Goal: Information Seeking & Learning: Learn about a topic

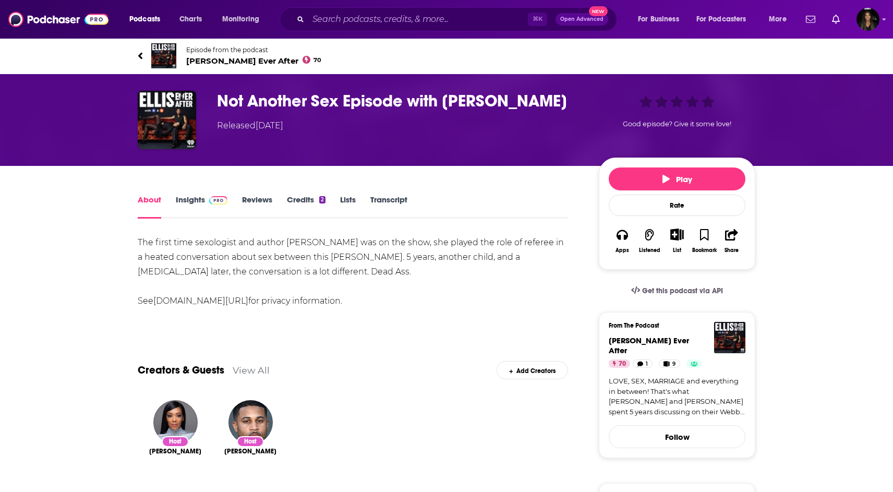
click at [227, 60] on span "[PERSON_NAME] Ever After 70" at bounding box center [253, 61] width 135 height 10
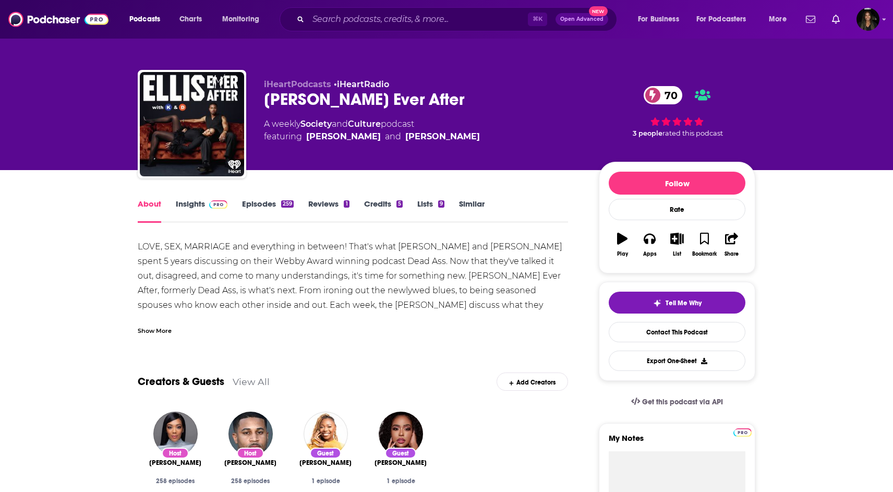
click at [263, 202] on link "Episodes 259" at bounding box center [268, 211] width 52 height 24
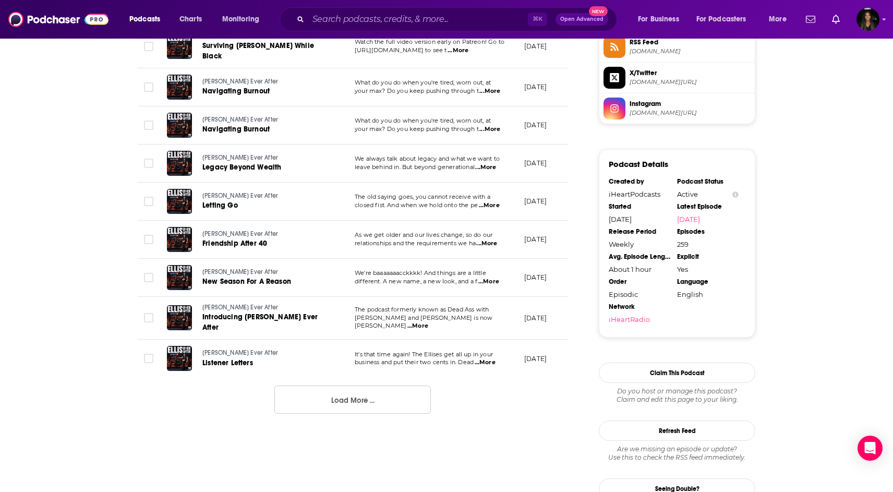
scroll to position [886, 0]
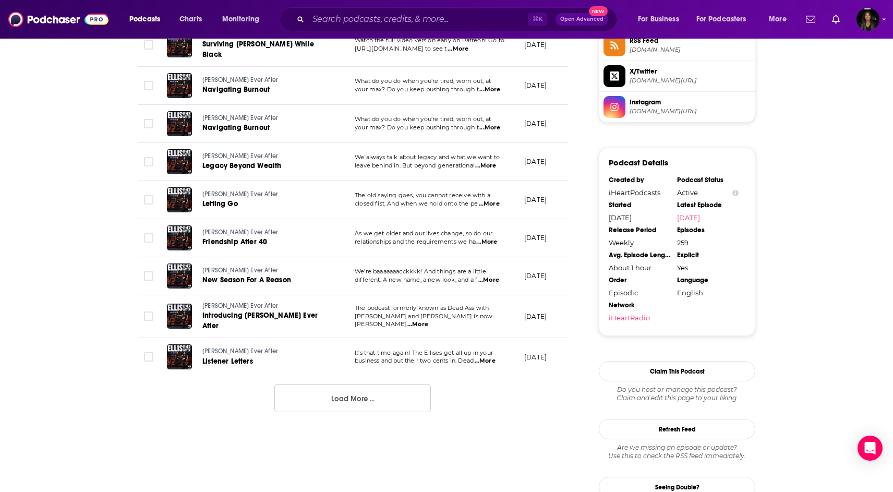
click at [317, 384] on button "Load More ..." at bounding box center [352, 398] width 156 height 28
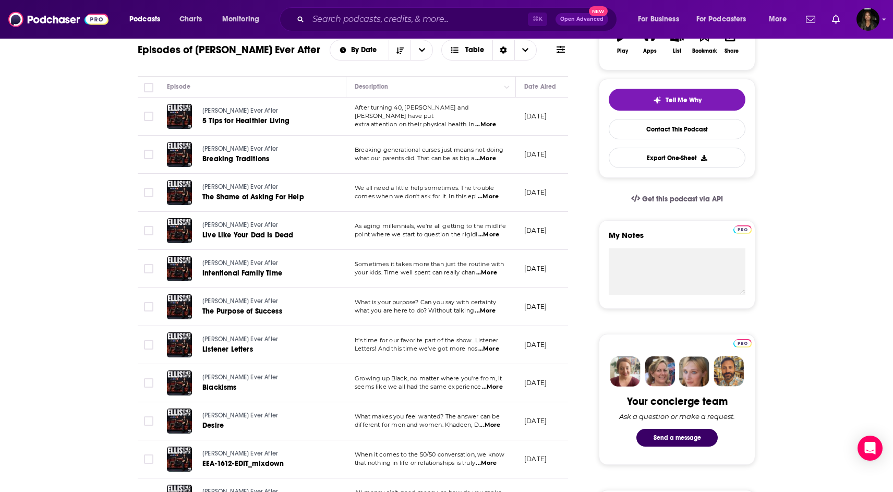
scroll to position [0, 0]
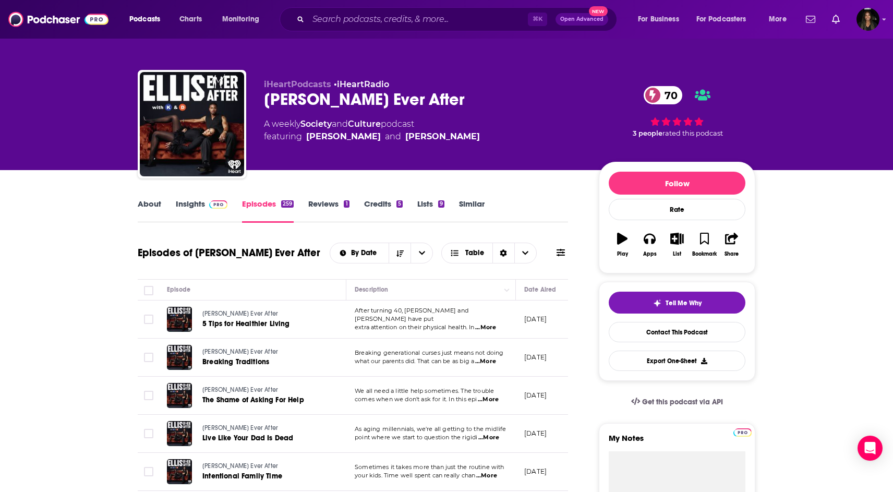
click at [202, 202] on link "Insights" at bounding box center [202, 211] width 52 height 24
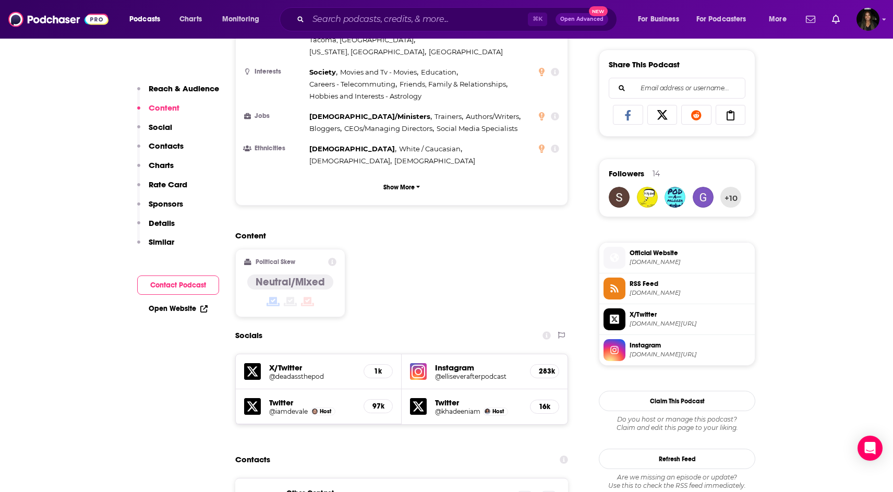
scroll to position [655, 0]
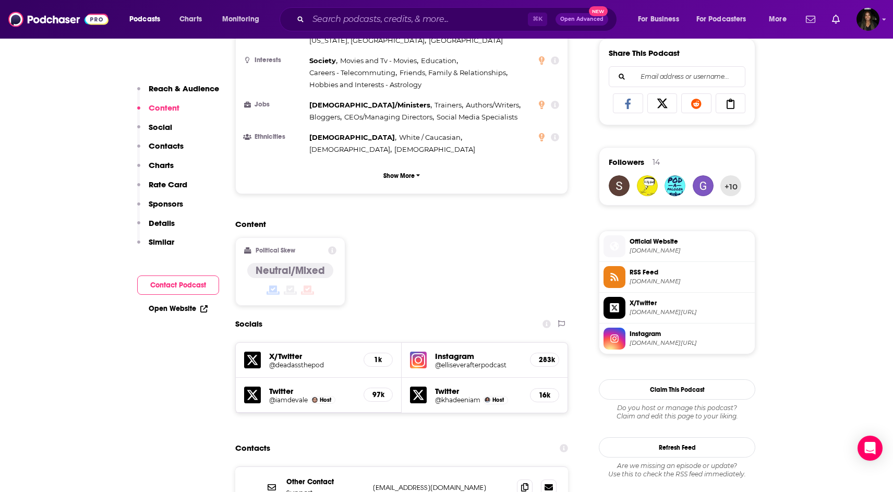
click at [448, 361] on h5 "@elliseverafterpodcast" at bounding box center [478, 365] width 87 height 8
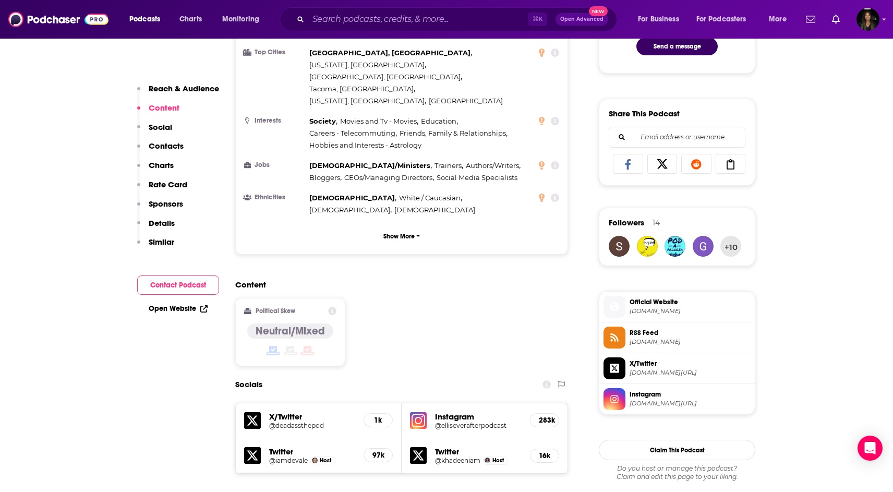
scroll to position [0, 0]
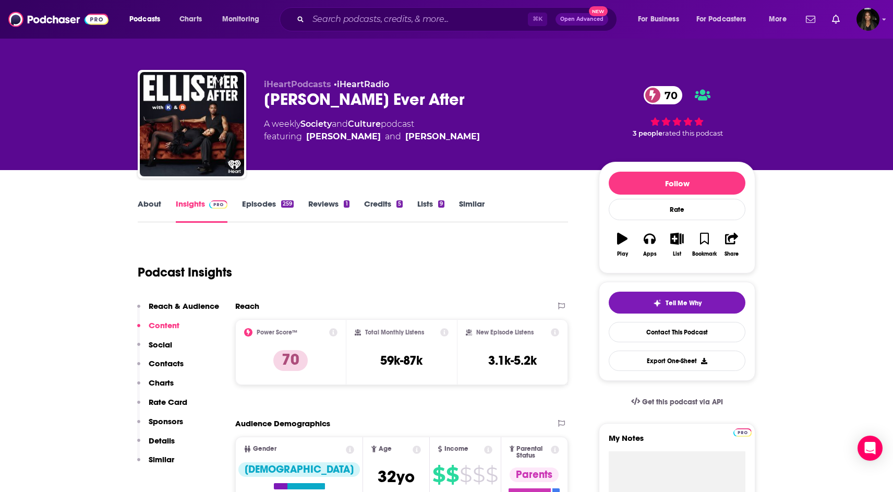
click at [262, 208] on link "Episodes 259" at bounding box center [268, 211] width 52 height 24
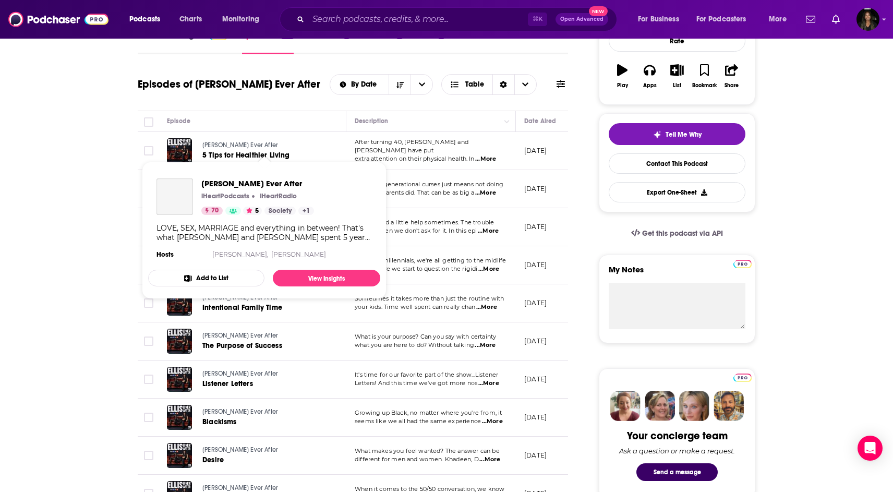
scroll to position [173, 0]
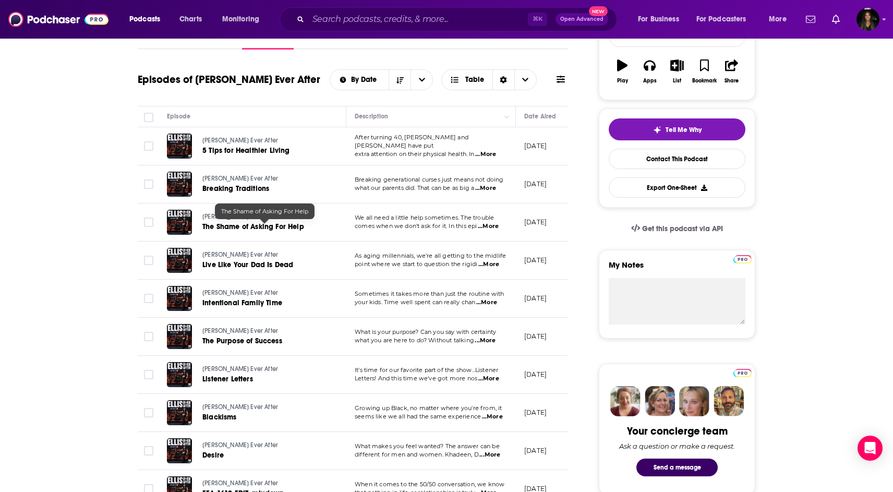
click at [265, 226] on span "The Shame of Asking For Help" at bounding box center [253, 226] width 102 height 9
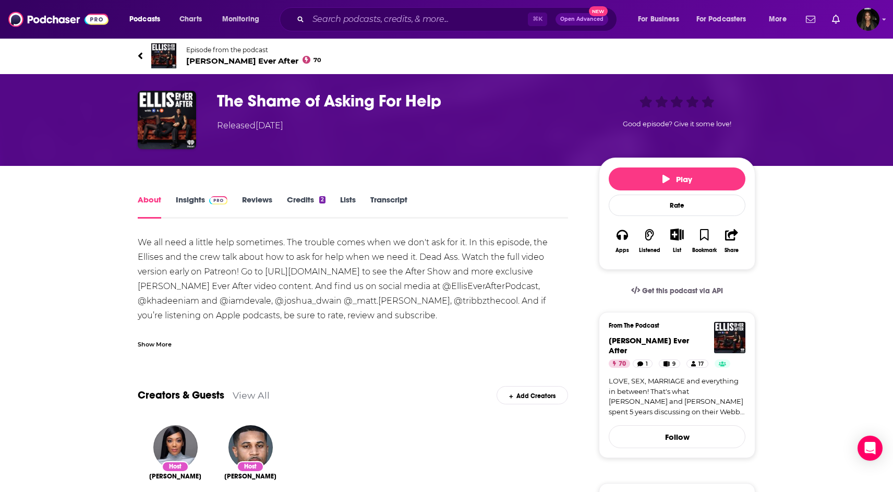
scroll to position [37, 0]
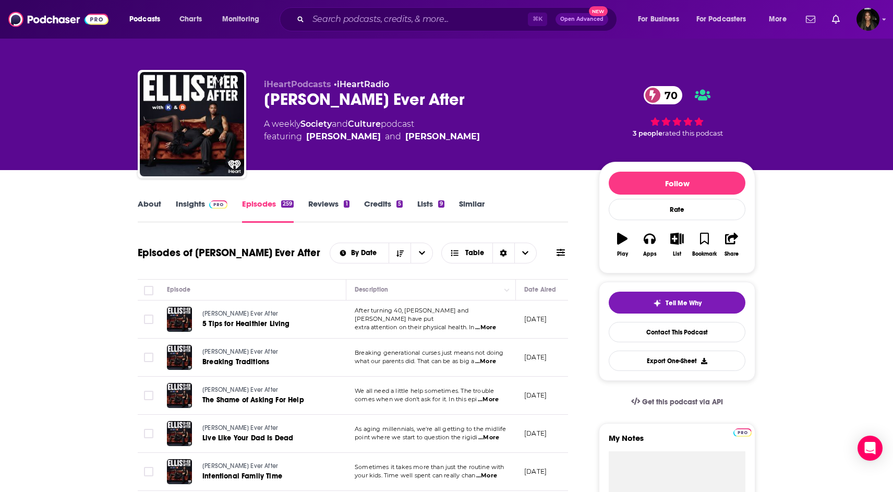
scroll to position [34, 0]
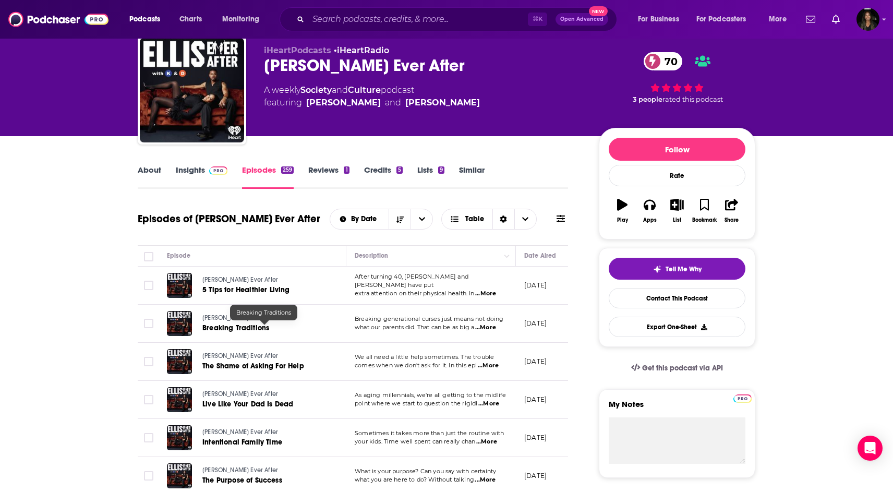
click at [269, 288] on span "5 Tips for Healthier Living" at bounding box center [246, 289] width 88 height 9
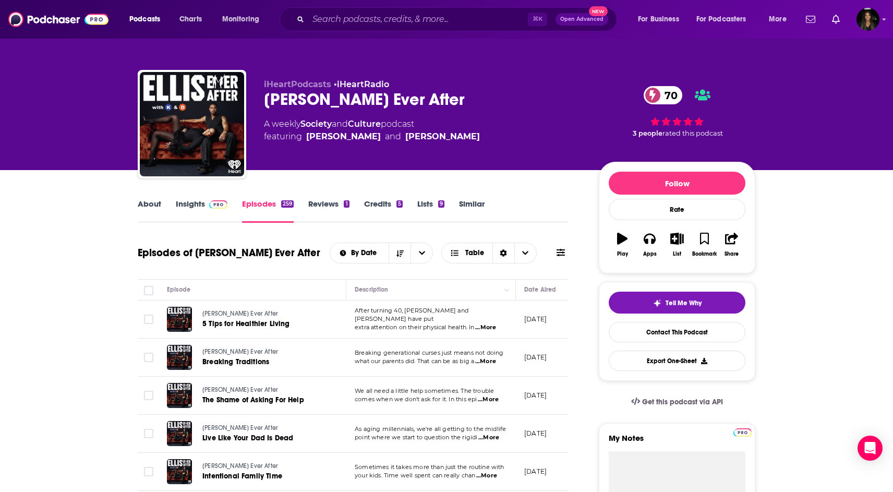
click at [211, 205] on img at bounding box center [218, 204] width 18 height 8
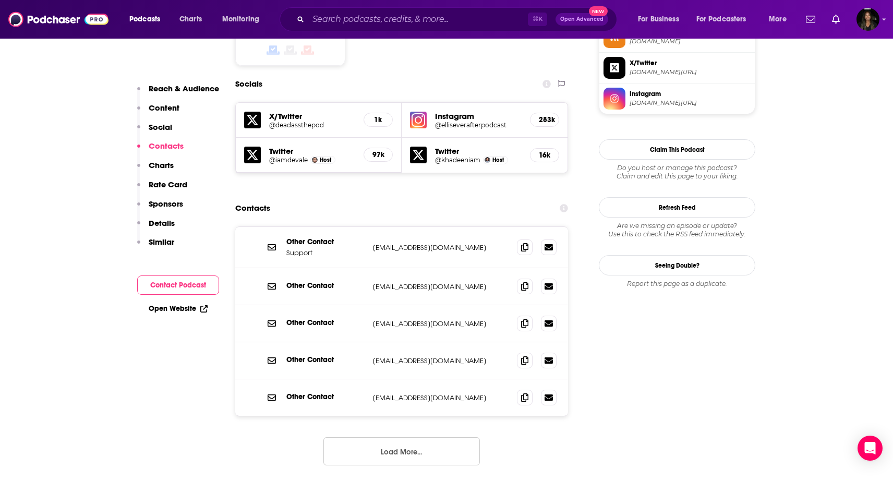
scroll to position [895, 0]
click at [357, 436] on button "Load More..." at bounding box center [401, 450] width 156 height 28
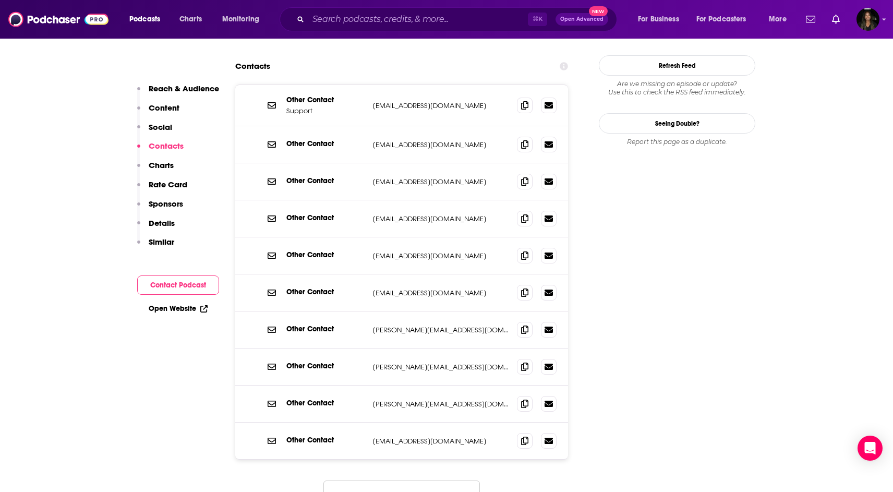
scroll to position [1037, 0]
click at [361, 479] on button "Load More..." at bounding box center [401, 493] width 156 height 28
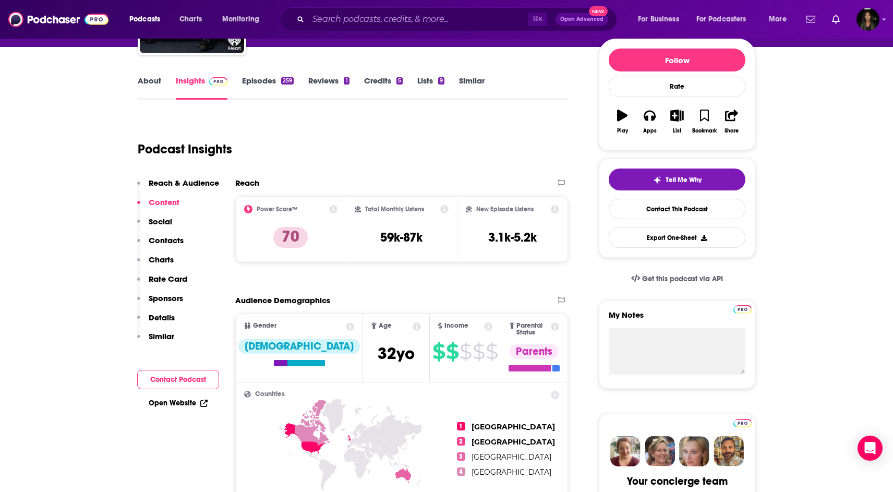
scroll to position [0, 0]
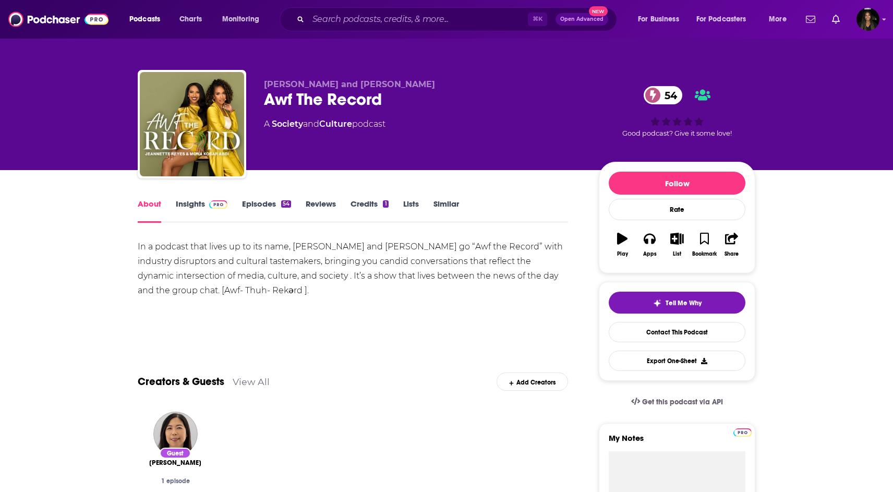
click at [205, 204] on span at bounding box center [216, 204] width 22 height 10
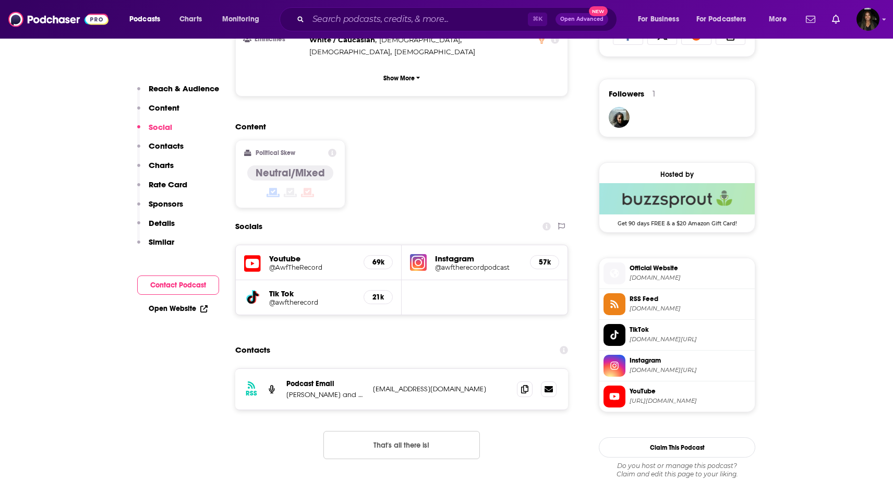
scroll to position [729, 0]
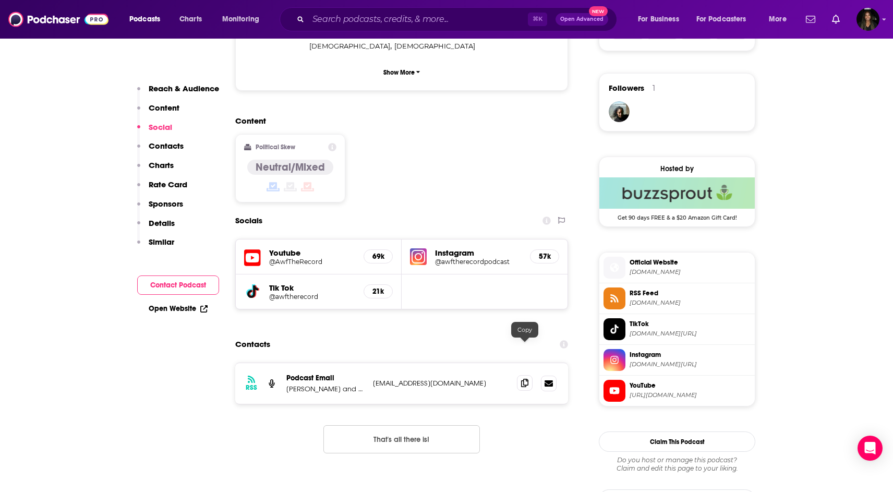
click at [525, 379] on icon at bounding box center [524, 383] width 7 height 8
drag, startPoint x: 361, startPoint y: 351, endPoint x: 283, endPoint y: 352, distance: 78.2
click at [283, 363] on div "RSS Podcast Email Jeannette and Mona jr@awftherecord.com jr@awftherecord.com" at bounding box center [401, 383] width 333 height 41
copy p "Jeannette and Mona"
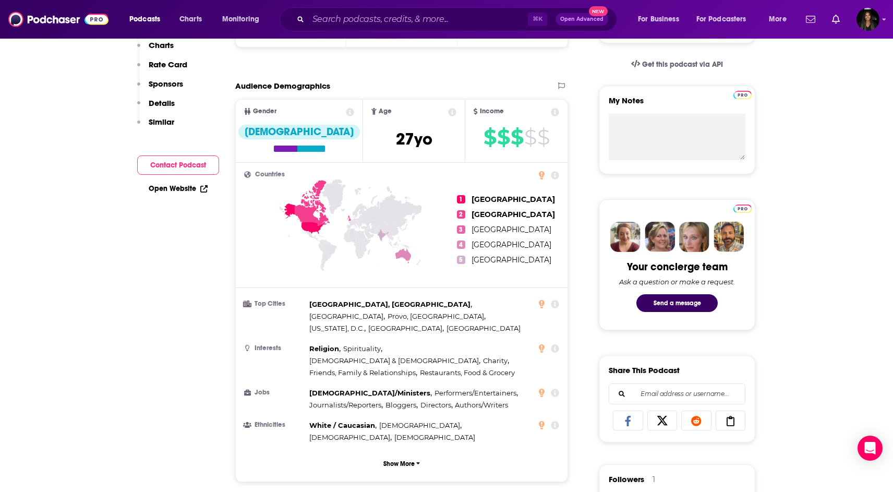
scroll to position [0, 0]
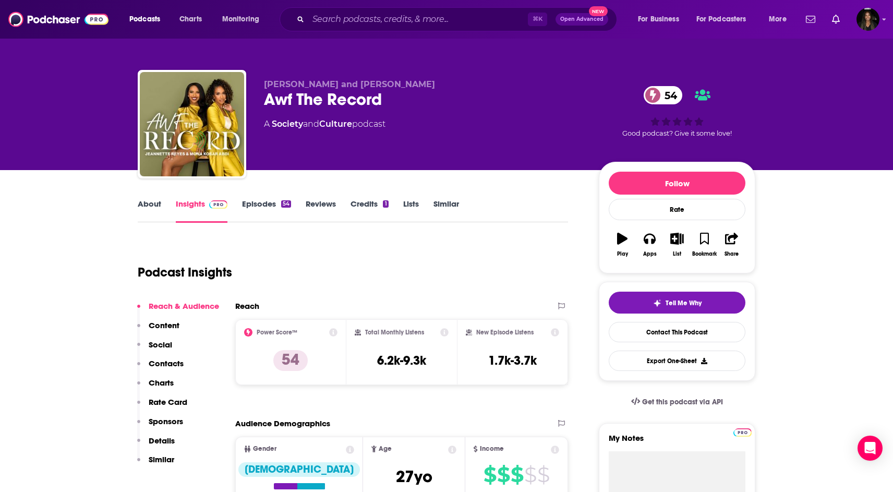
click at [151, 203] on link "About" at bounding box center [149, 211] width 23 height 24
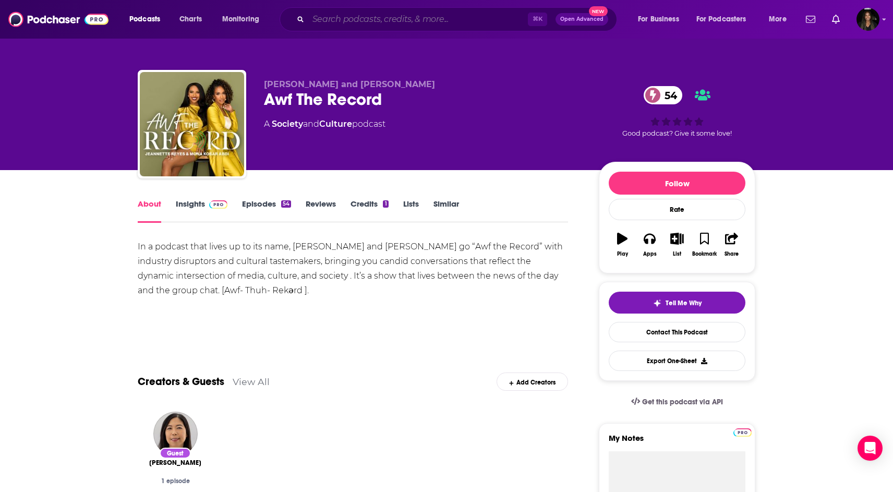
click at [334, 21] on input "Search podcasts, credits, & more..." at bounding box center [418, 19] width 220 height 17
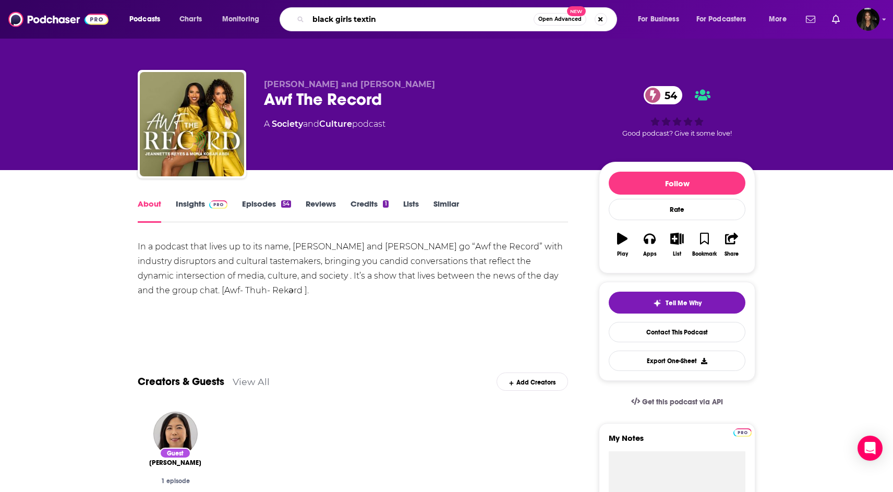
type input "black girls texting"
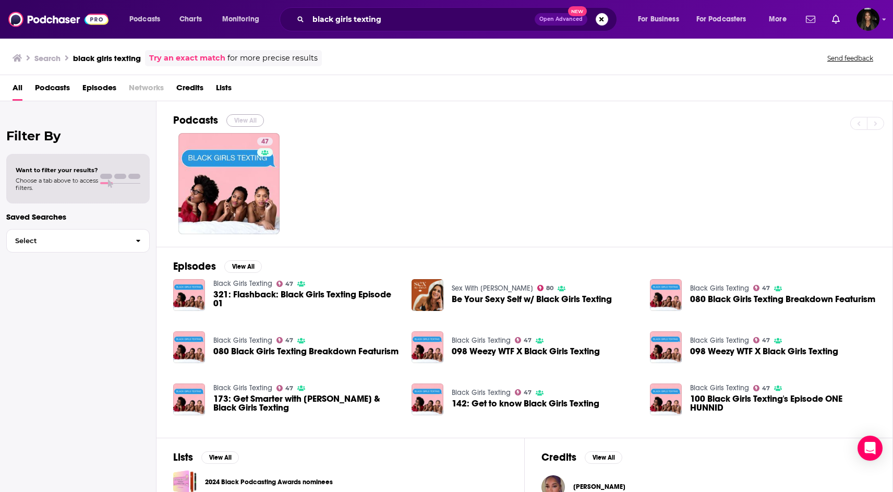
click at [240, 118] on button "View All" at bounding box center [245, 120] width 38 height 13
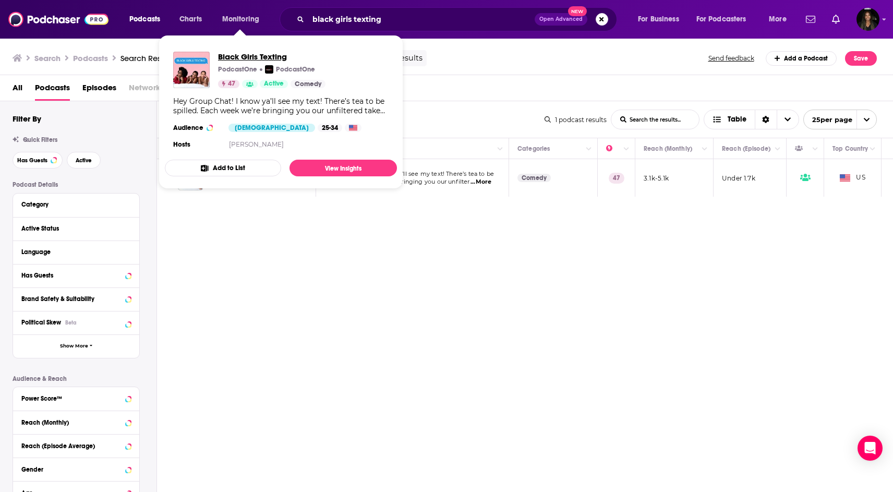
click at [271, 57] on span "Black Girls Texting" at bounding box center [271, 57] width 107 height 10
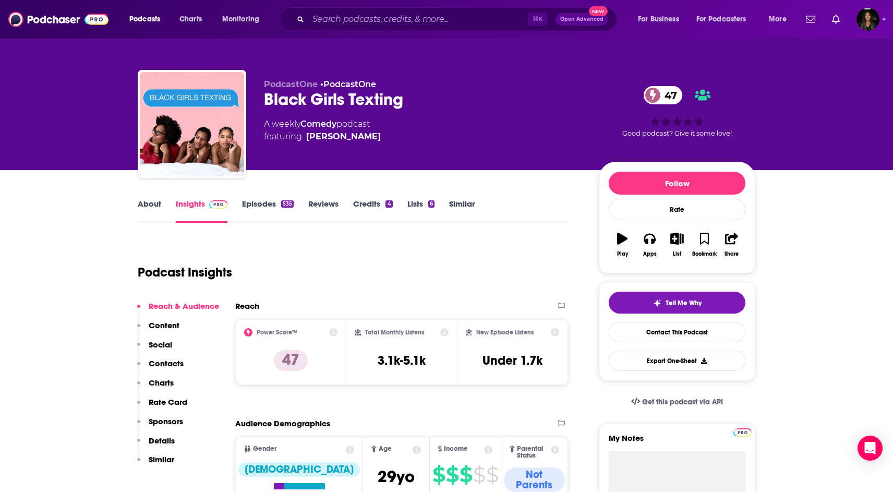
click at [266, 203] on link "Episodes 535" at bounding box center [268, 211] width 52 height 24
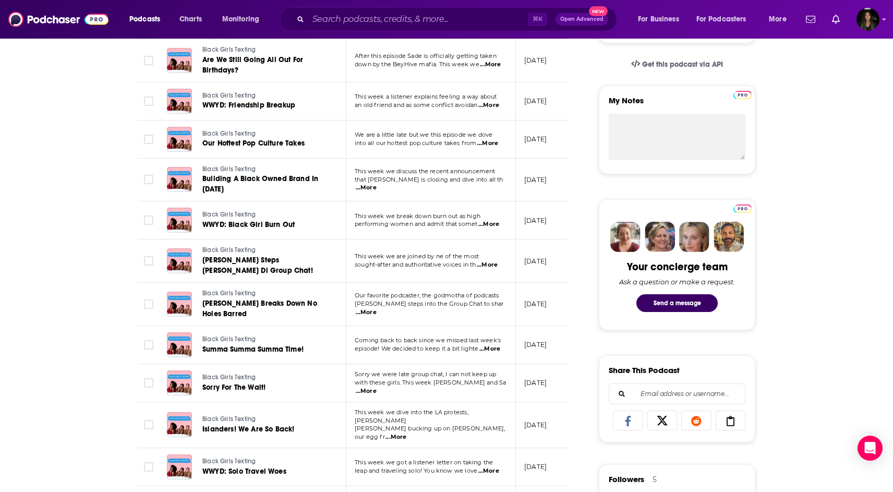
scroll to position [339, 0]
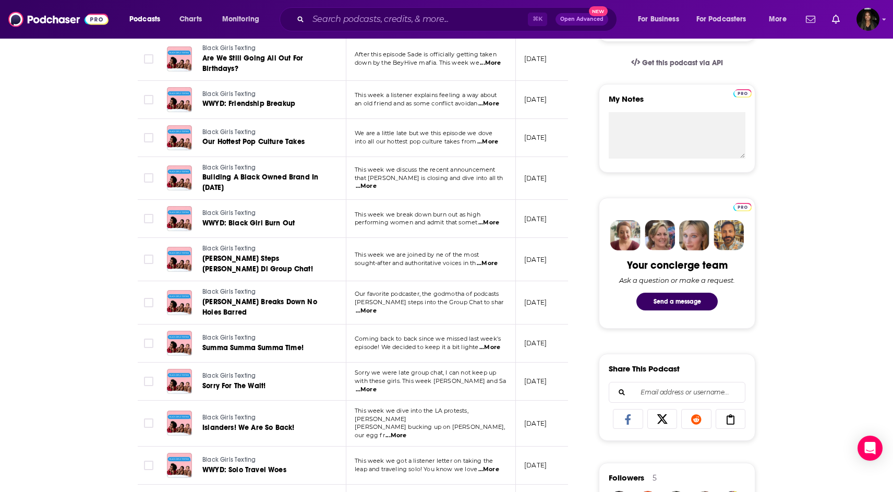
click at [490, 264] on span "...More" at bounding box center [487, 263] width 21 height 8
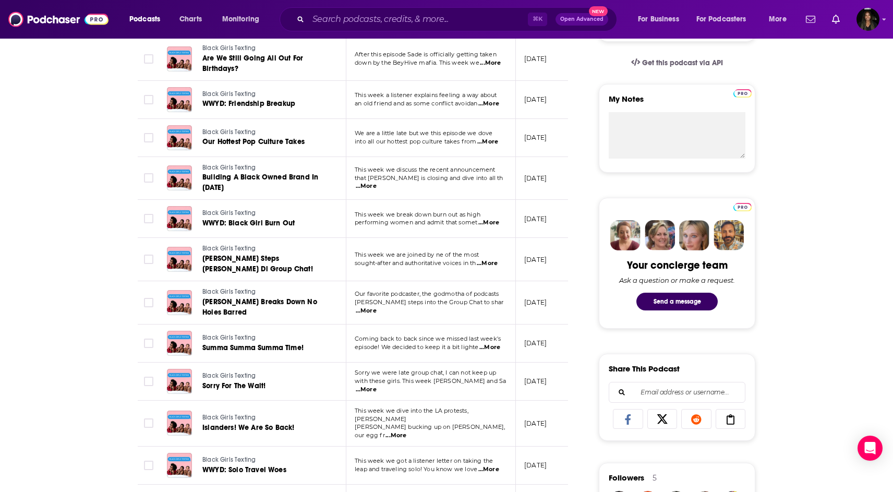
scroll to position [0, 0]
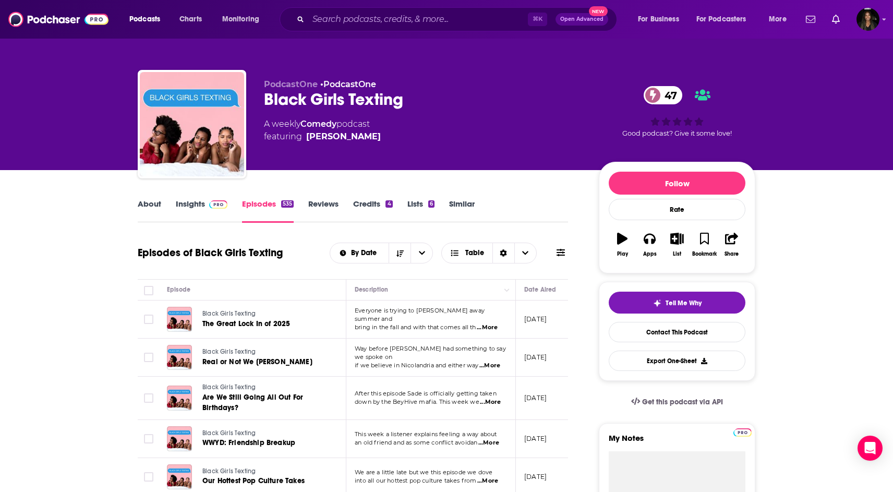
click at [151, 198] on div "About Insights Episodes 535 Reviews Credits 4 Lists 6 Similar" at bounding box center [353, 210] width 430 height 26
click at [149, 202] on link "About" at bounding box center [149, 211] width 23 height 24
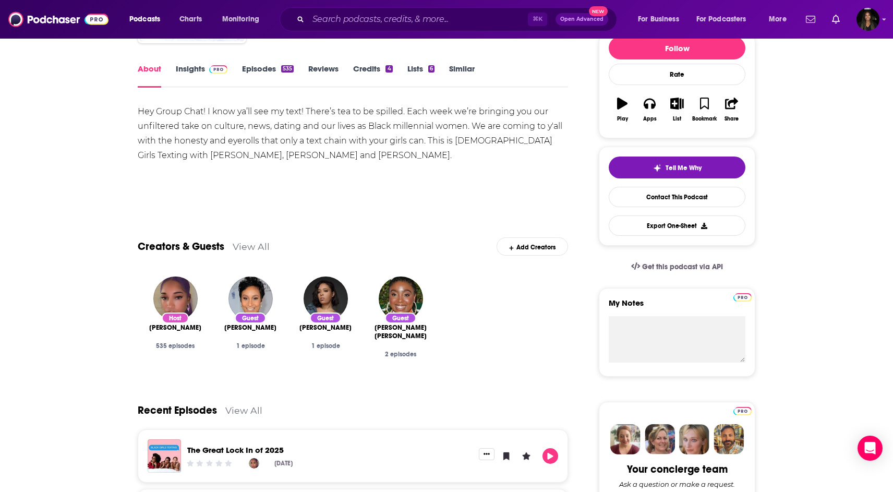
scroll to position [71, 0]
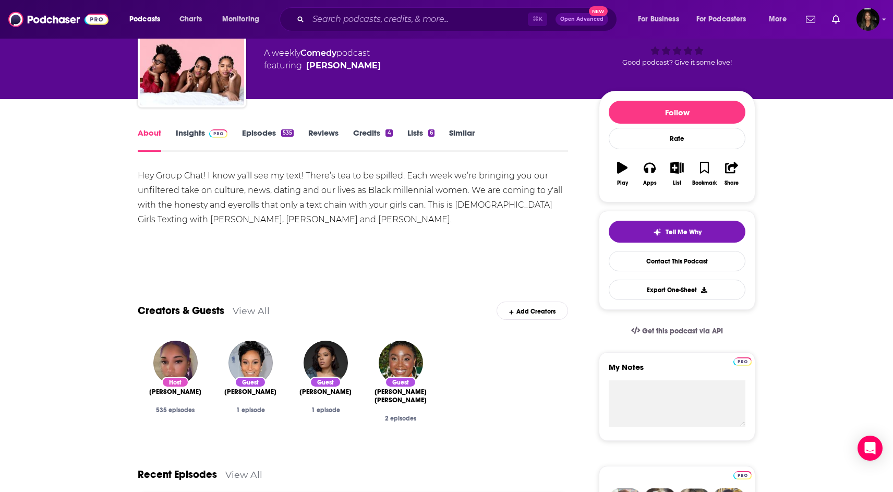
click at [251, 134] on link "Episodes 535" at bounding box center [268, 140] width 52 height 24
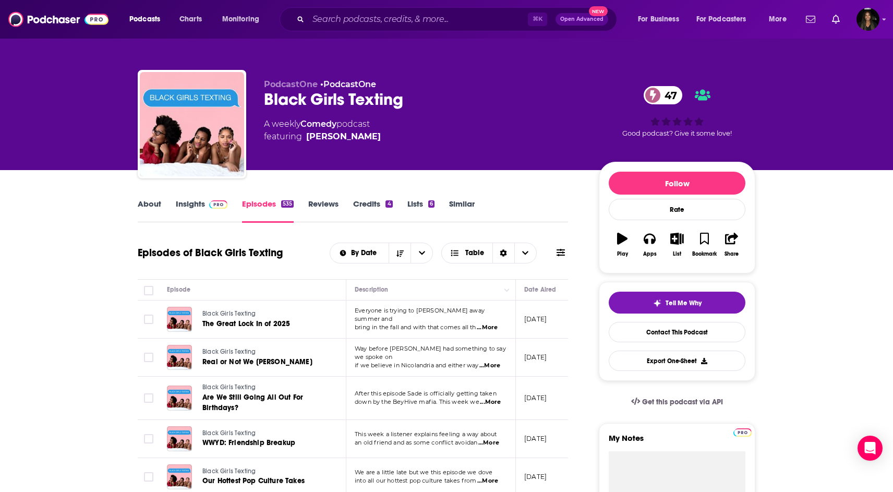
click at [209, 202] on img at bounding box center [218, 204] width 18 height 8
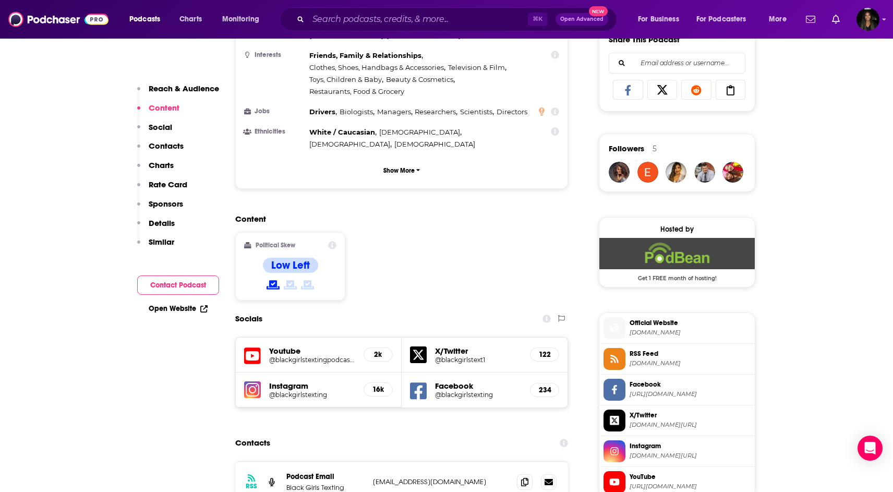
scroll to position [670, 0]
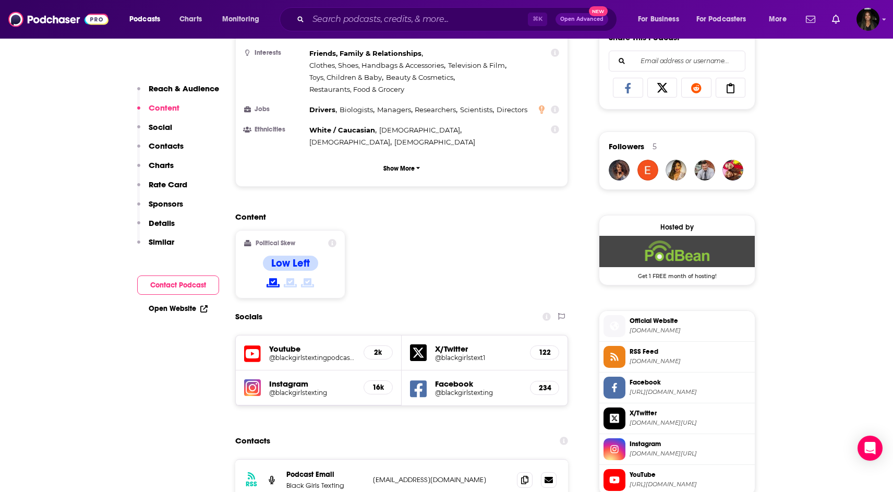
click at [294, 389] on h5 "@blackgirlstexting" at bounding box center [312, 393] width 86 height 8
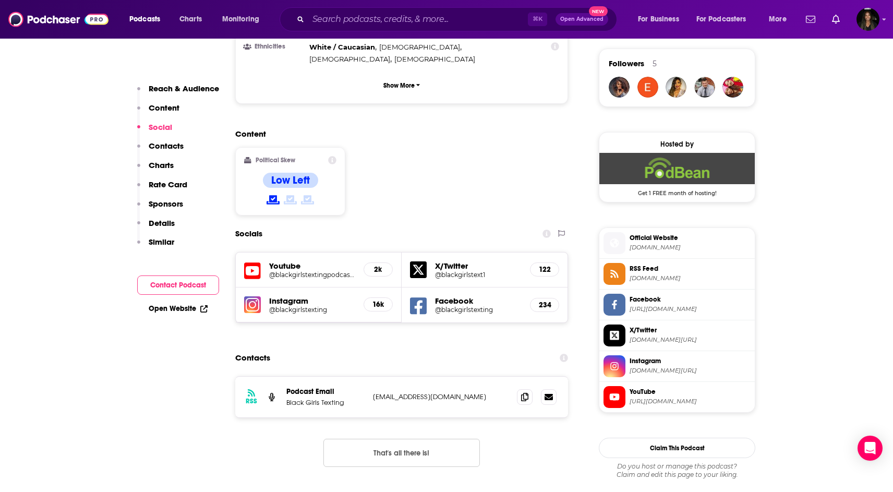
scroll to position [756, 0]
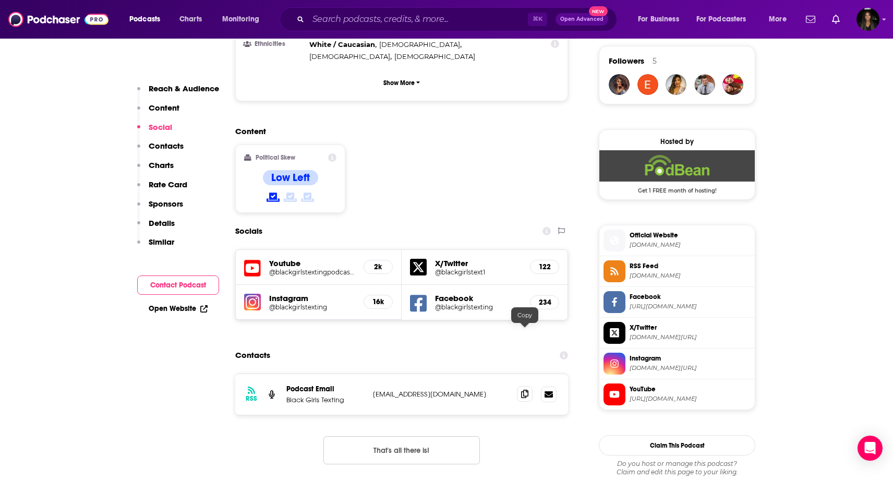
click at [522, 390] on icon at bounding box center [524, 394] width 7 height 8
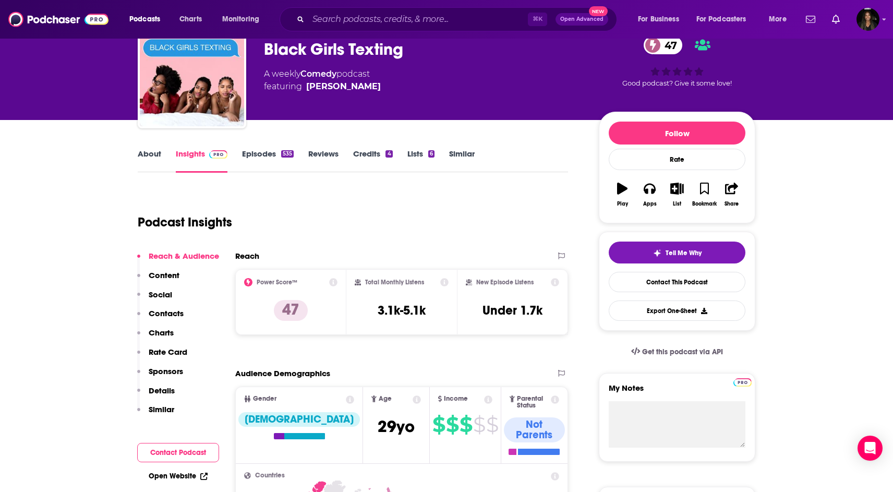
scroll to position [0, 0]
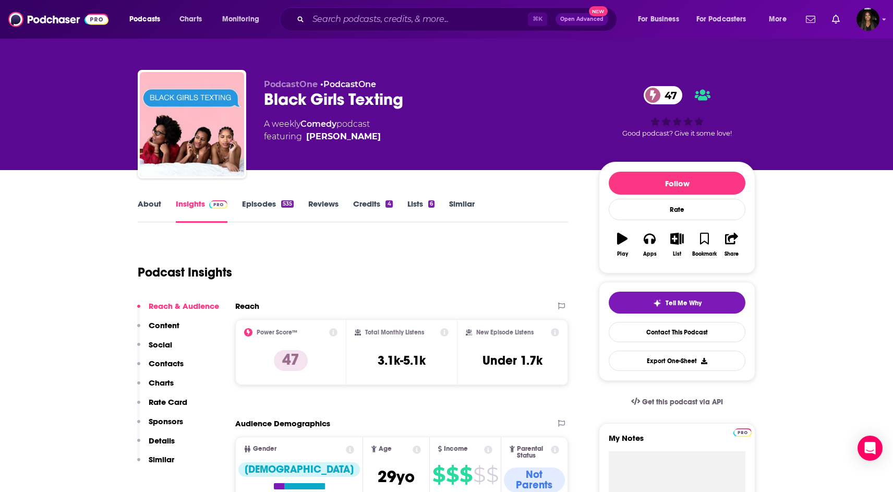
click at [148, 203] on link "About" at bounding box center [149, 211] width 23 height 24
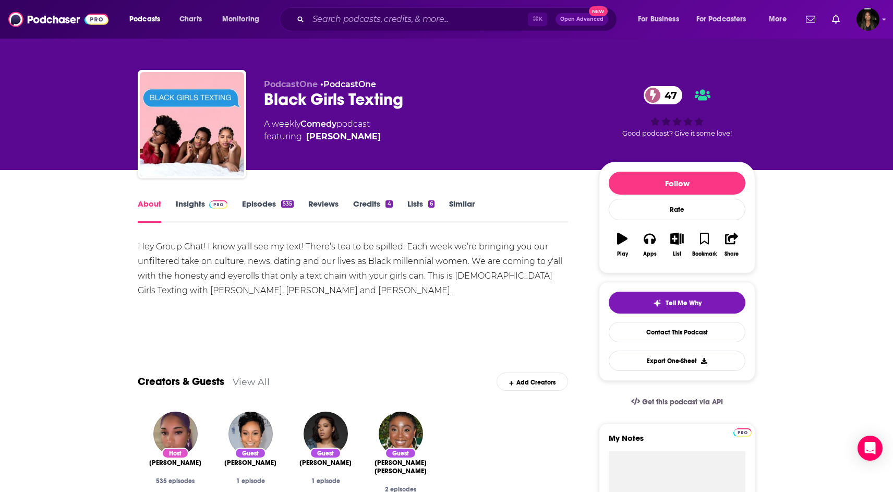
click at [265, 199] on link "Episodes 535" at bounding box center [268, 211] width 52 height 24
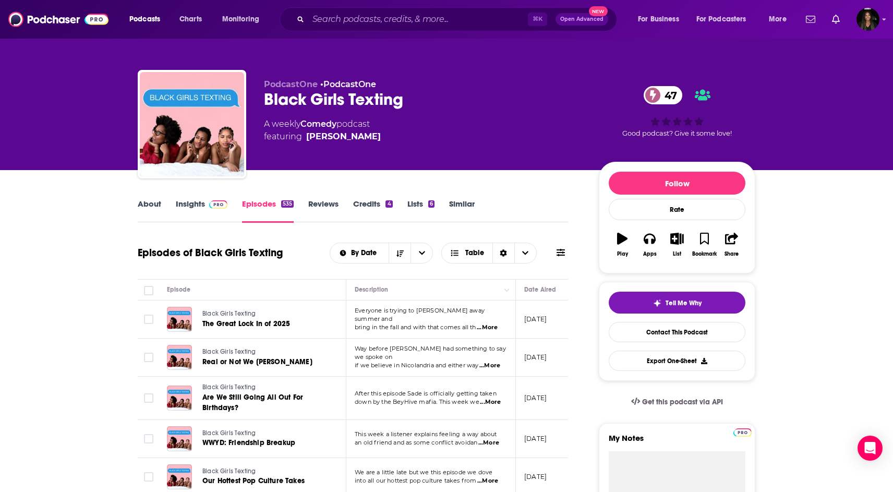
click at [200, 207] on link "Insights" at bounding box center [202, 211] width 52 height 24
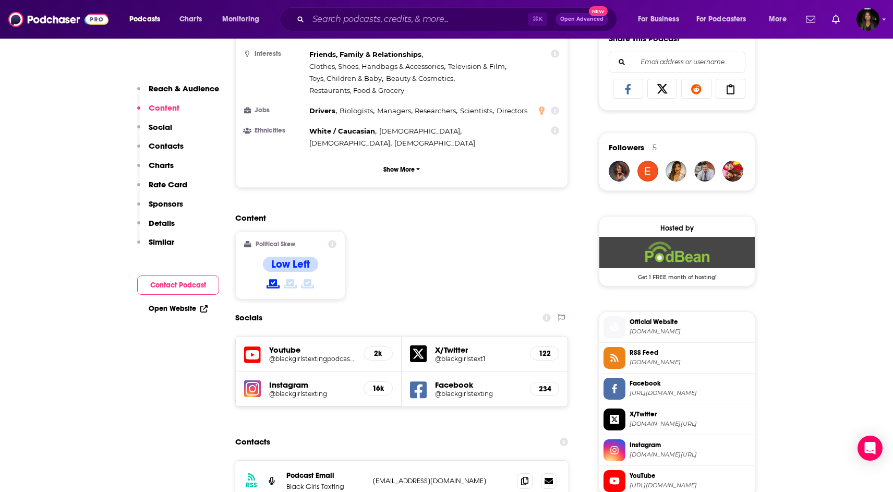
scroll to position [675, 0]
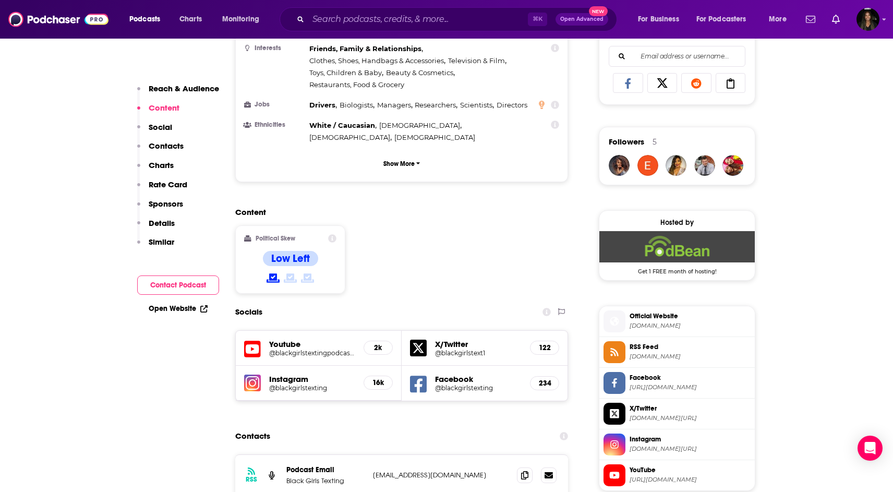
click at [311, 384] on h5 "@blackgirlstexting" at bounding box center [312, 388] width 86 height 8
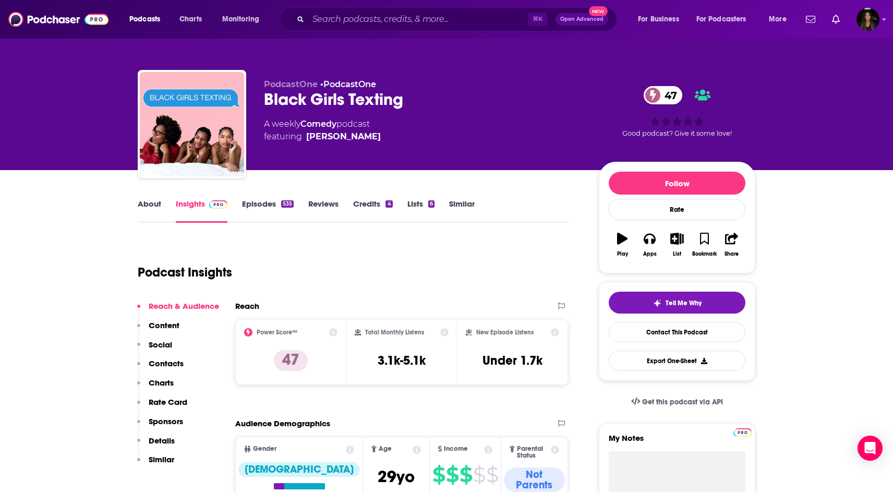
click at [152, 199] on link "About" at bounding box center [149, 211] width 23 height 24
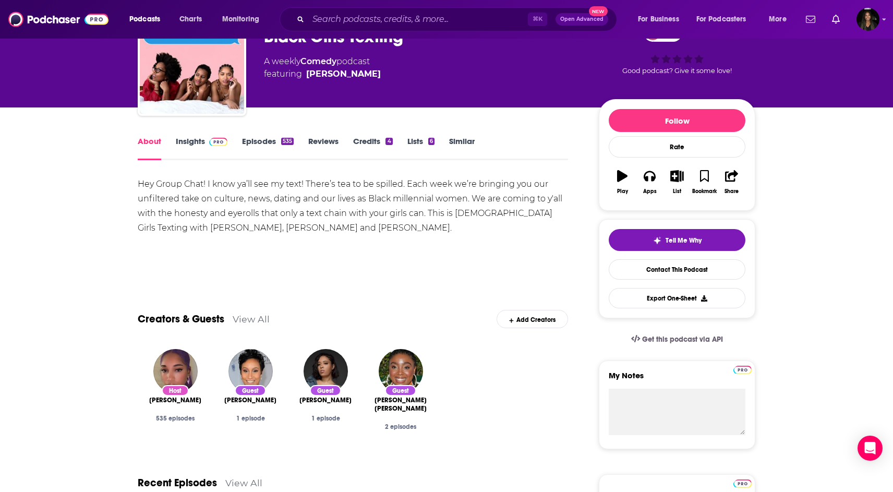
scroll to position [66, 0]
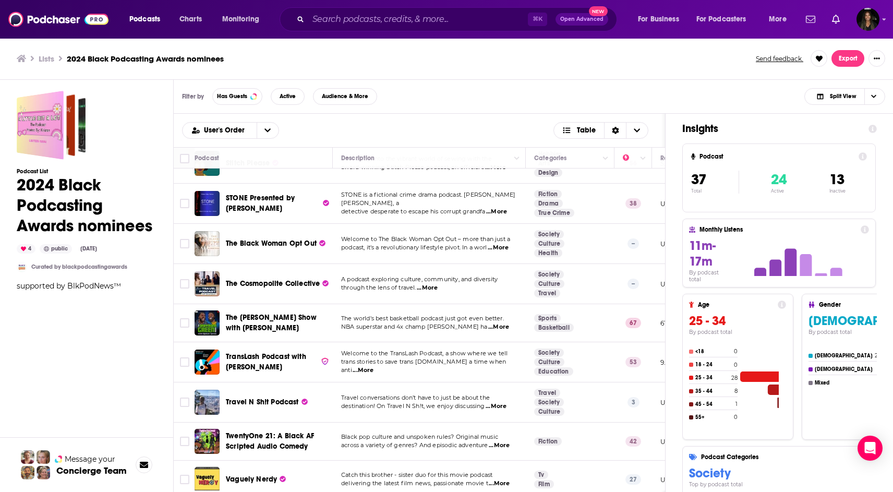
scroll to position [1151, 0]
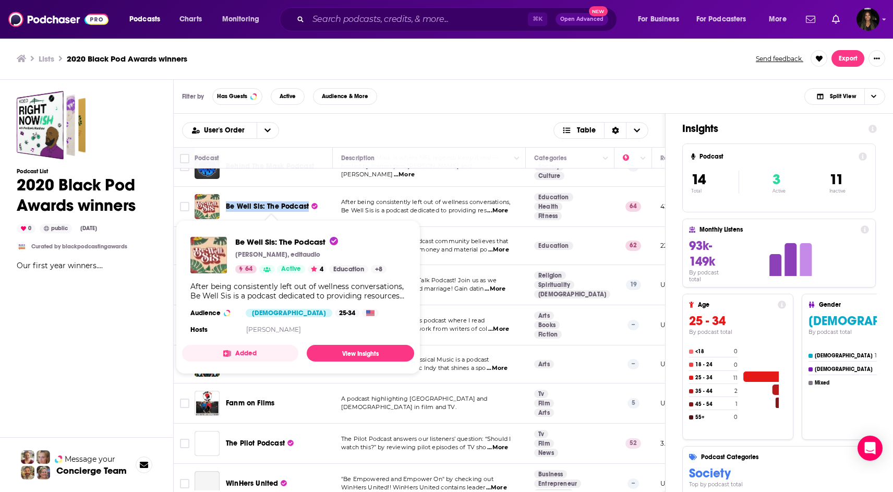
scroll to position [232, 0]
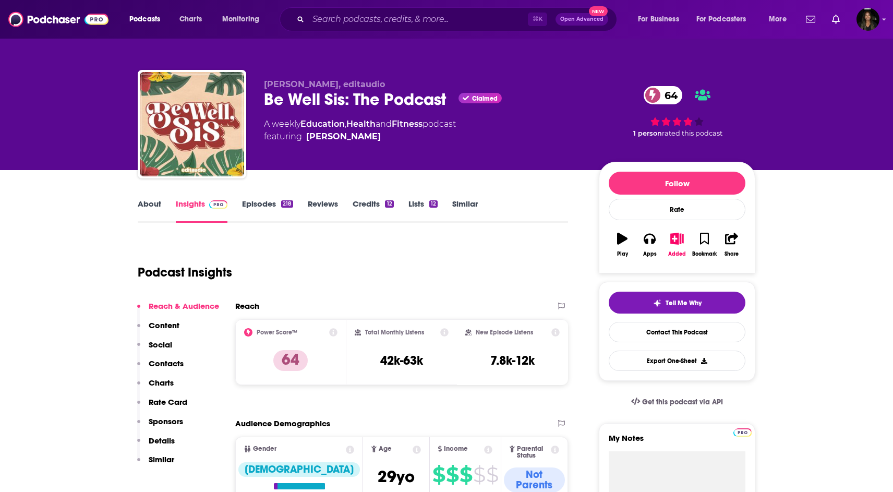
click at [150, 206] on link "About" at bounding box center [149, 211] width 23 height 24
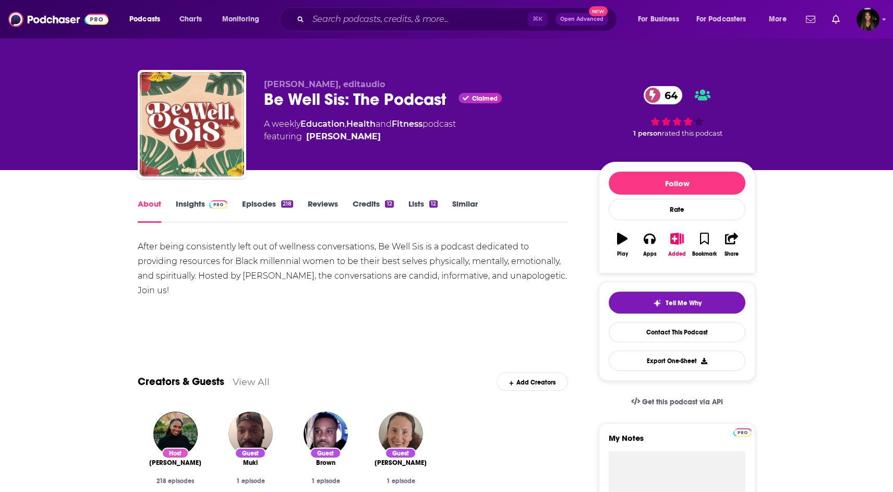
click at [261, 203] on link "Episodes 218" at bounding box center [267, 211] width 51 height 24
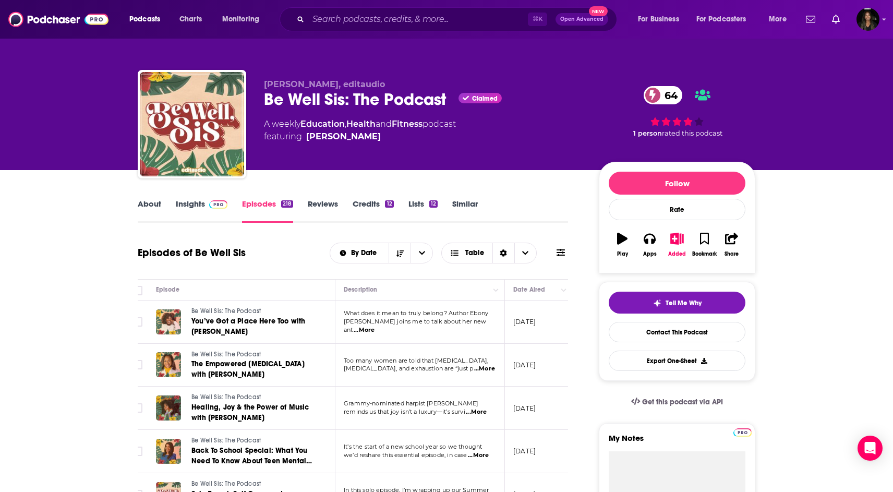
click at [148, 205] on link "About" at bounding box center [149, 211] width 23 height 24
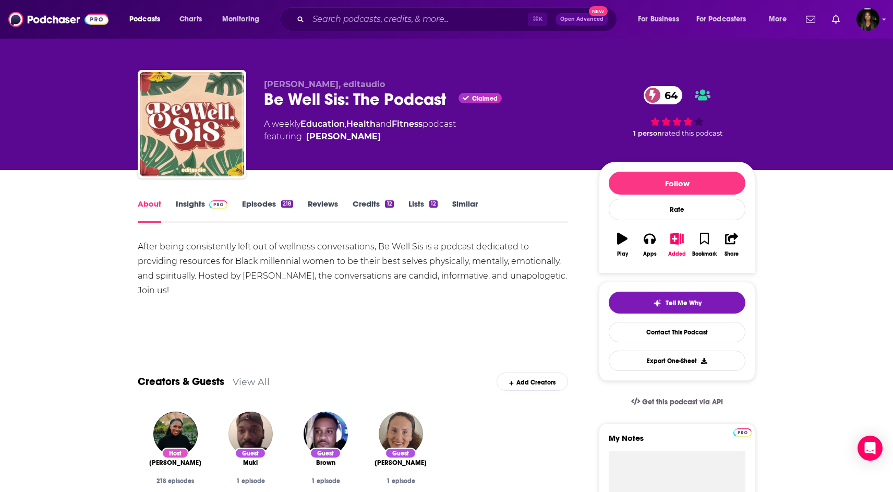
click at [205, 207] on span at bounding box center [216, 204] width 22 height 10
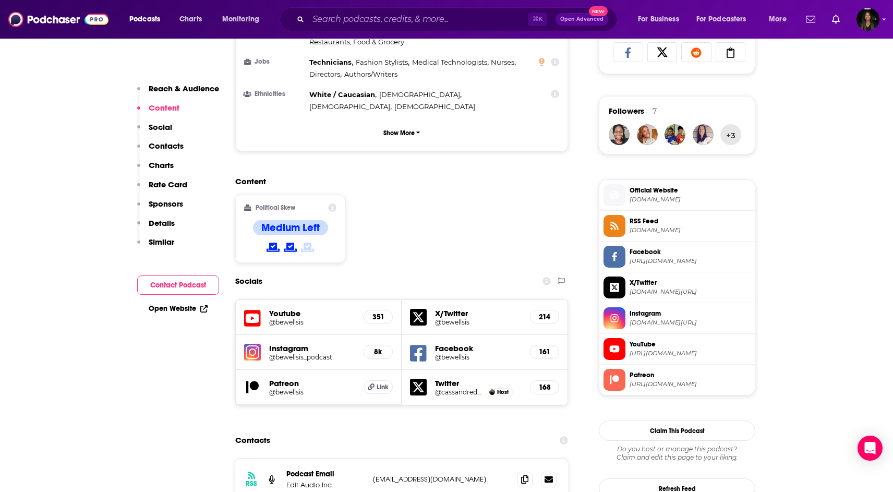
scroll to position [721, 0]
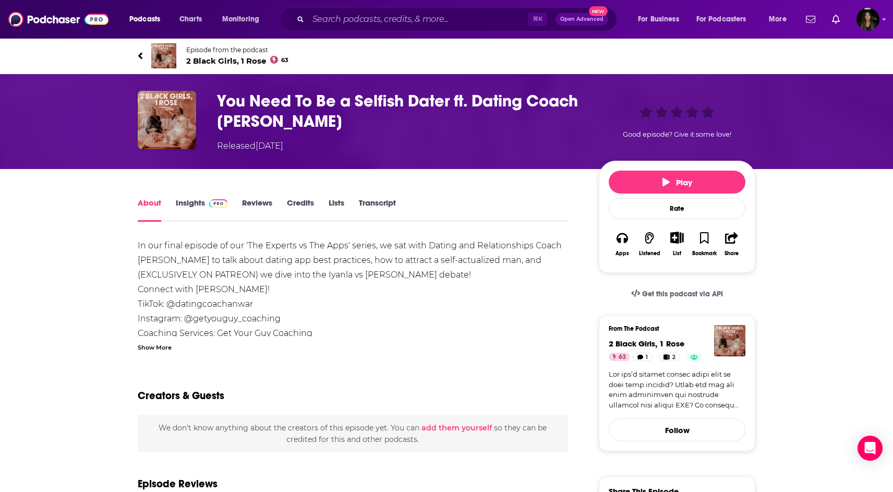
click at [222, 58] on span "2 Black Girls, 1 Rose 63" at bounding box center [237, 61] width 102 height 10
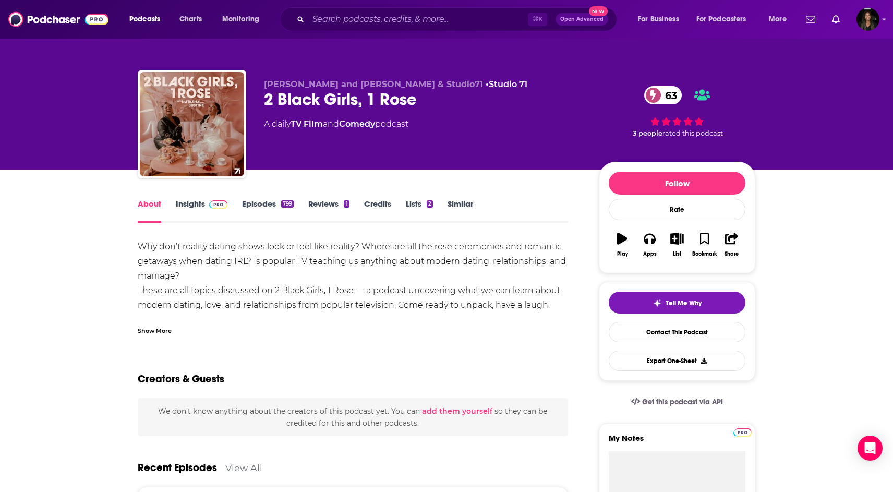
click at [163, 326] on div "Show More" at bounding box center [155, 330] width 34 height 10
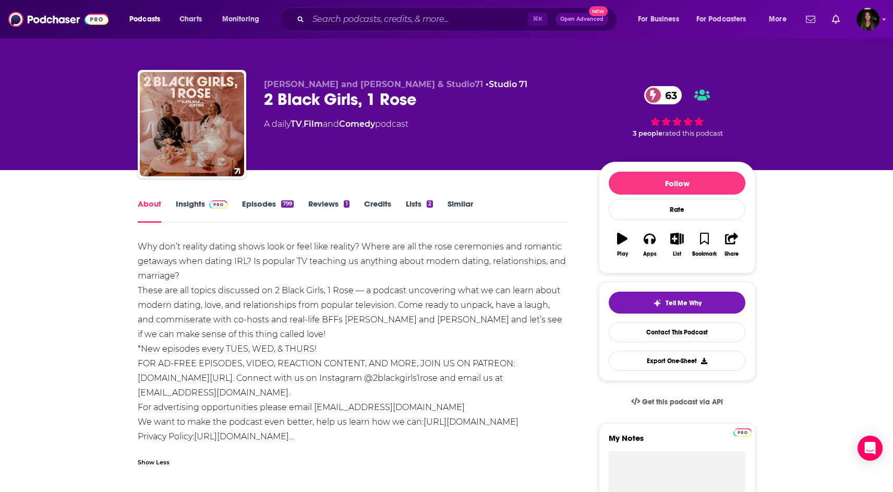
click at [252, 198] on div "About Insights Episodes 799 Reviews 1 Credits Lists 2 Similar" at bounding box center [353, 210] width 430 height 26
click at [249, 206] on link "Episodes 799" at bounding box center [268, 211] width 52 height 24
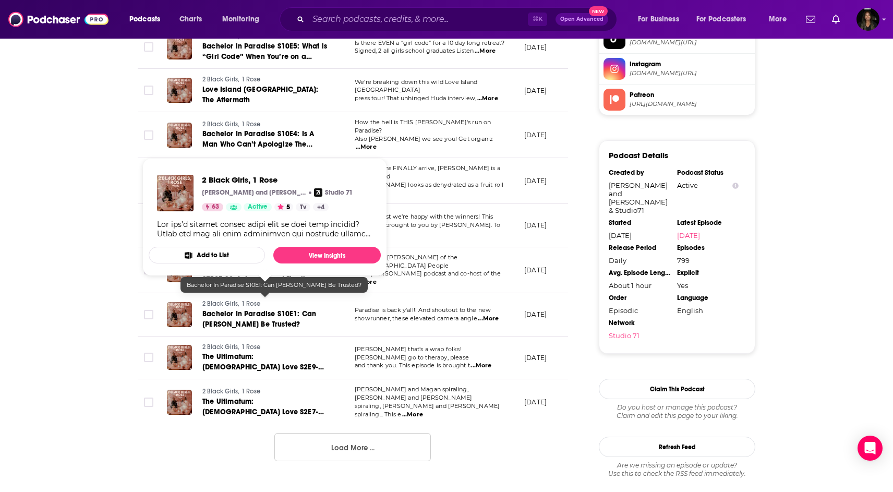
scroll to position [961, 0]
